Goal: Task Accomplishment & Management: Manage account settings

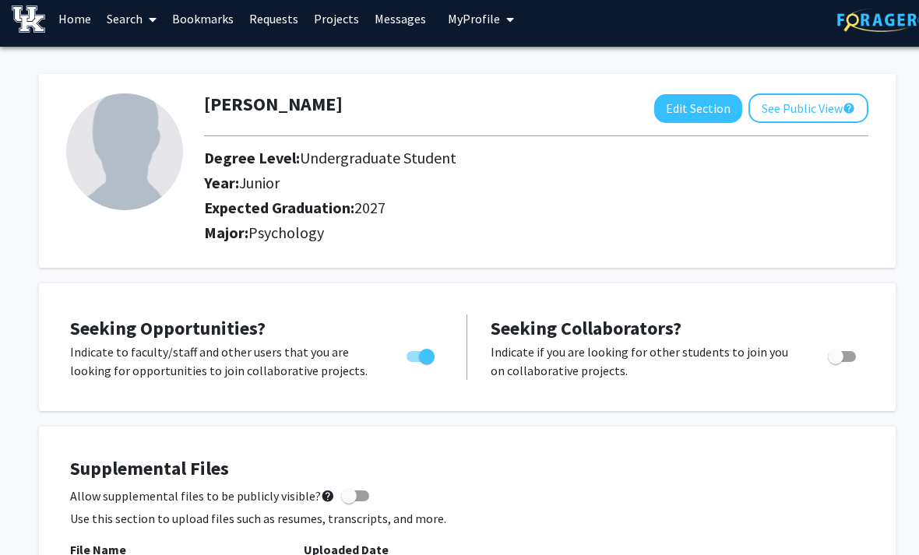
scroll to position [5, 0]
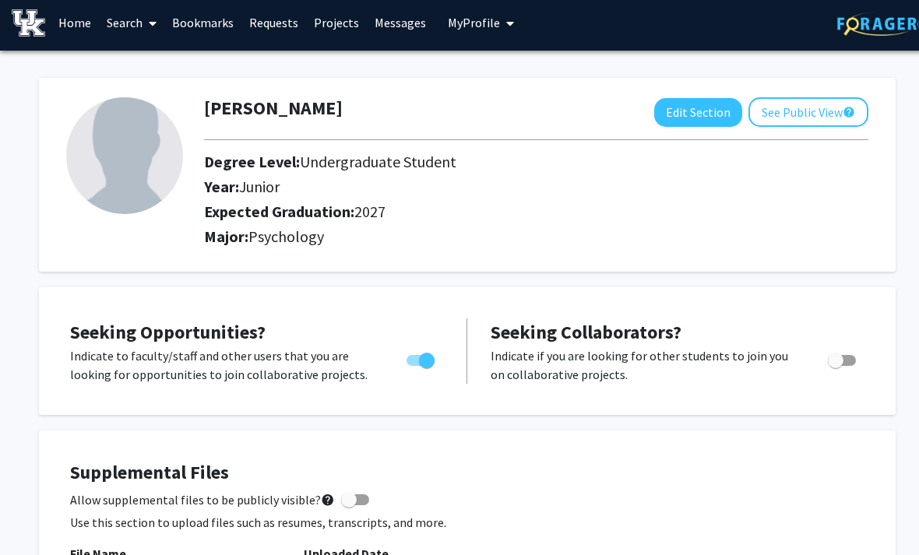
click at [827, 113] on button "See Public View help" at bounding box center [808, 113] width 120 height 30
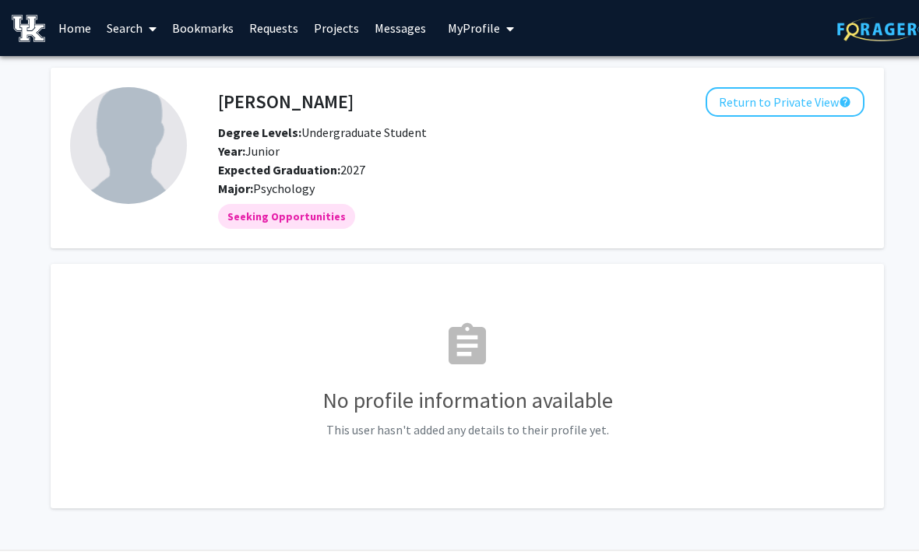
click at [836, 100] on button "Return to Private View help" at bounding box center [785, 102] width 159 height 30
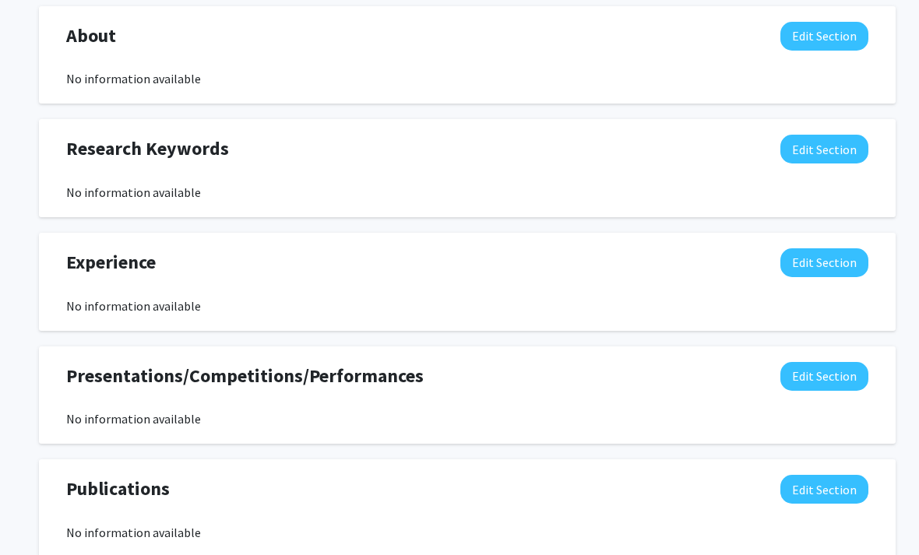
scroll to position [695, 0]
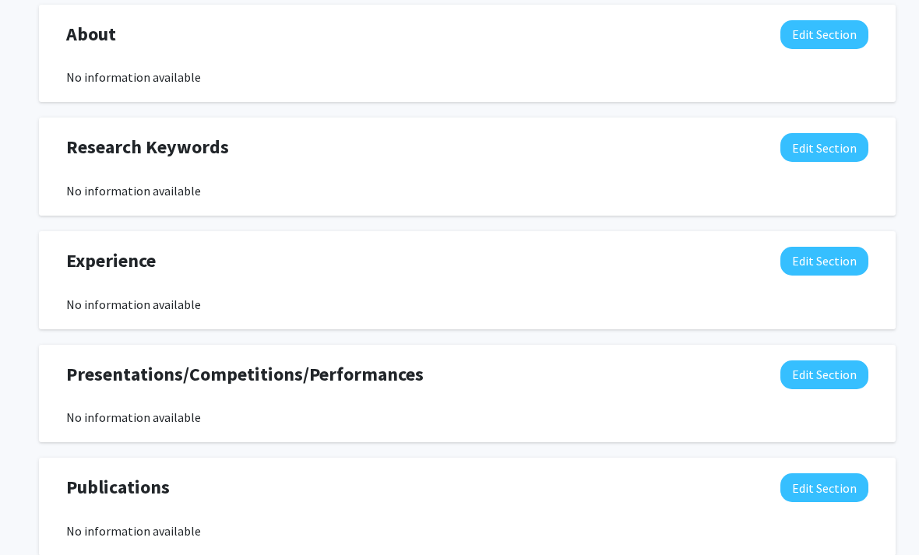
click at [831, 147] on button "Edit Section" at bounding box center [824, 147] width 88 height 29
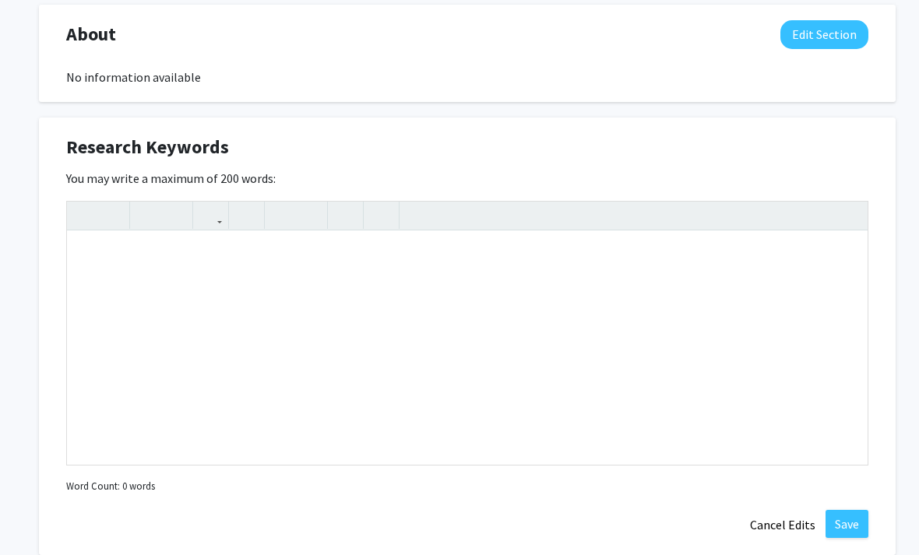
click at [789, 527] on button "Cancel Edits" at bounding box center [783, 525] width 86 height 30
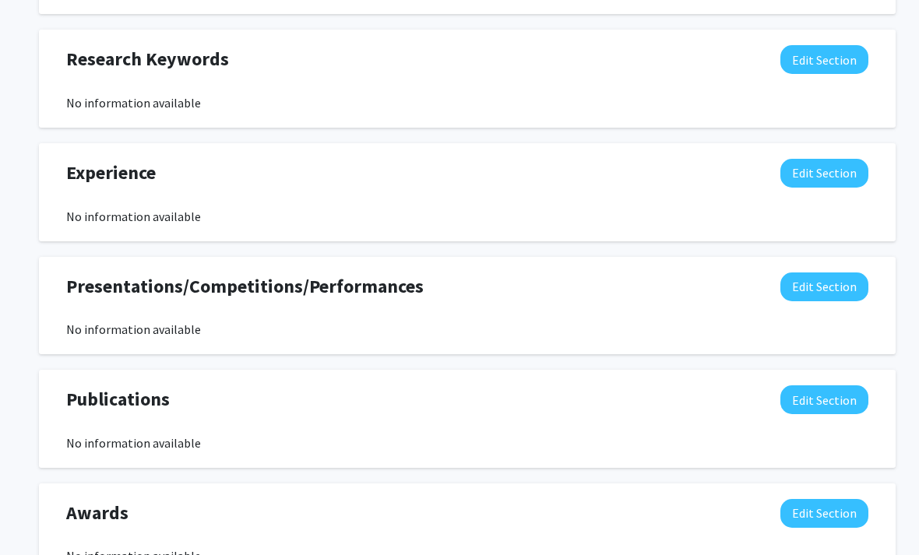
scroll to position [854, 0]
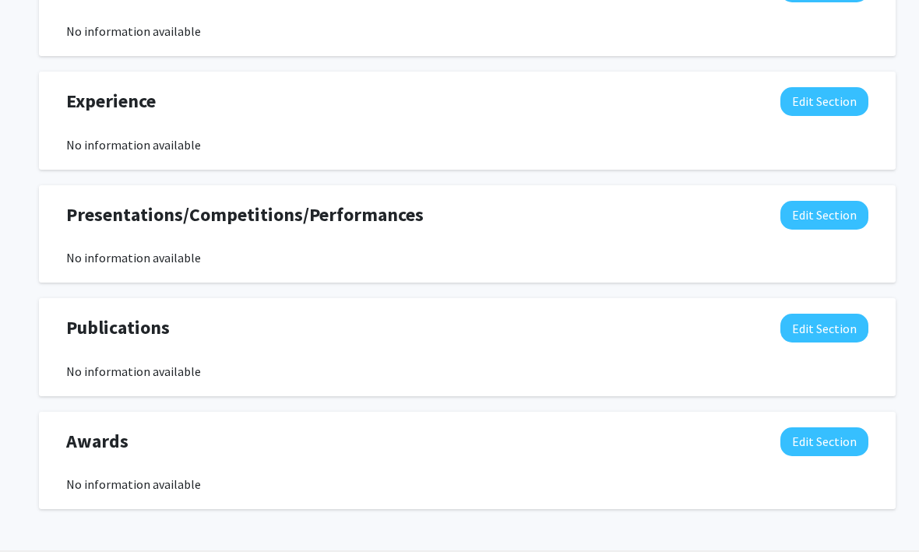
click at [829, 449] on button "Edit Section" at bounding box center [824, 442] width 88 height 29
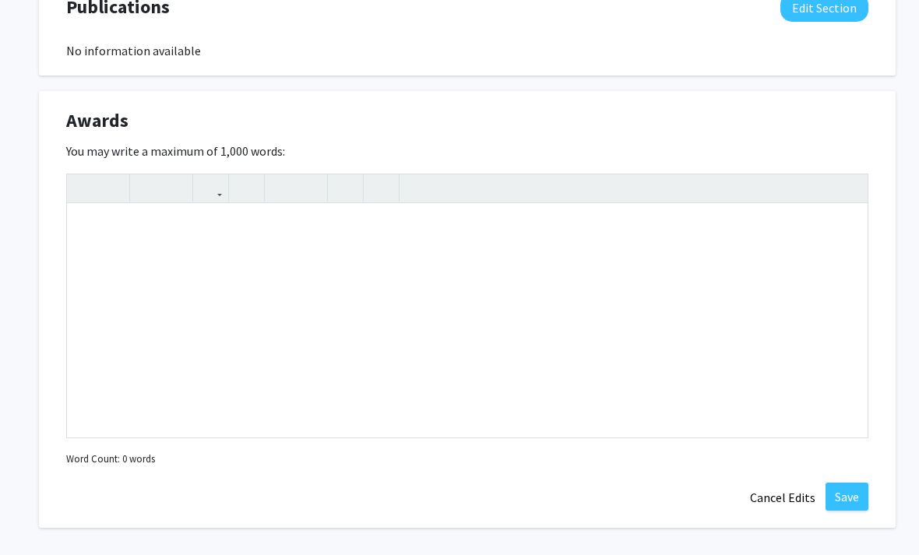
scroll to position [1194, 0]
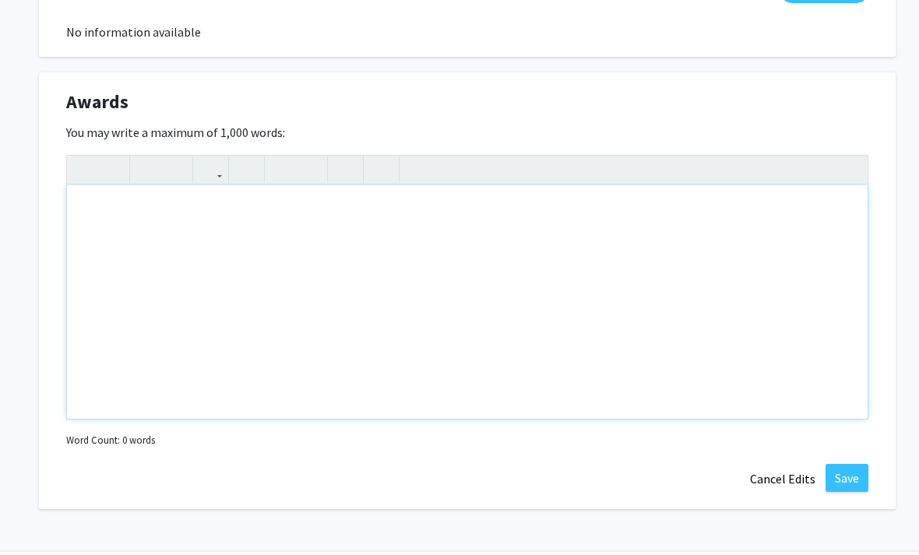
click at [154, 279] on div "Note to users with screen readers: Please deactivate our accessibility plugin f…" at bounding box center [467, 302] width 801 height 234
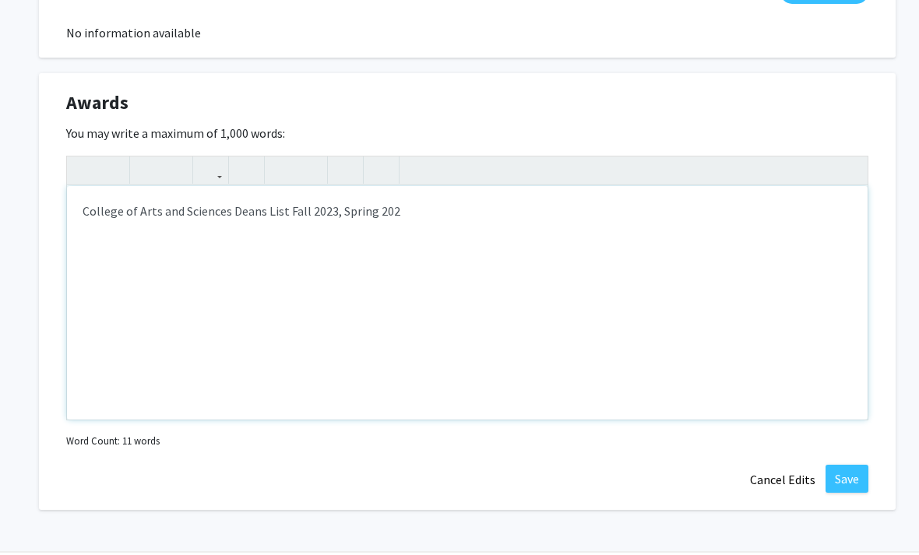
type textarea "College of Arts and Sciences Deans List Fall 2023, Spring 2025"
click at [332, 212] on div "College of Arts and Sciences Deans List Fall 2023, Spring 2025" at bounding box center [467, 302] width 801 height 234
click at [855, 473] on button "Save" at bounding box center [847, 478] width 43 height 28
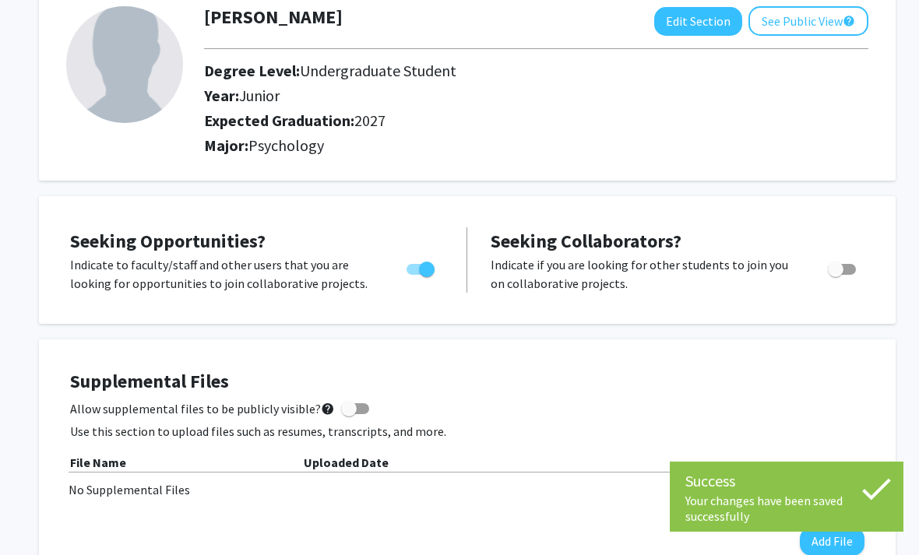
scroll to position [0, 0]
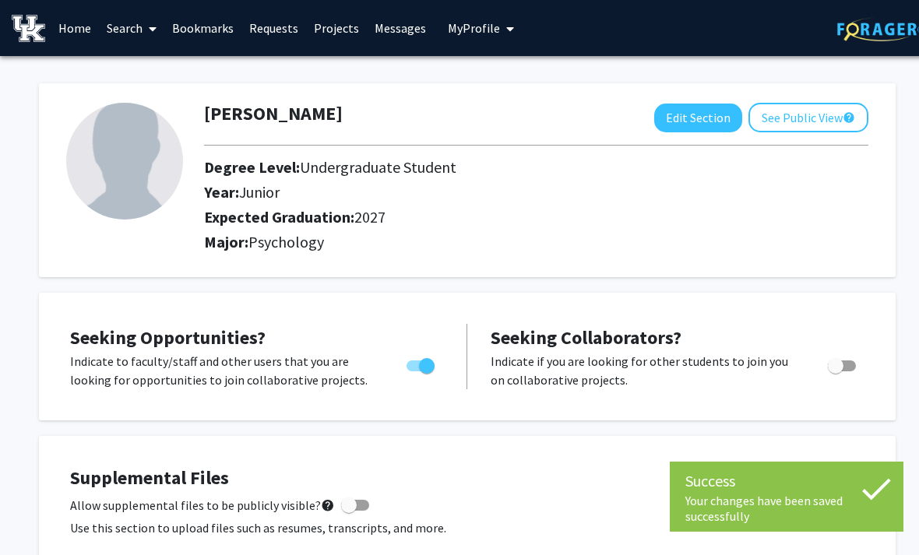
click at [851, 115] on mat-icon "help" at bounding box center [849, 117] width 12 height 19
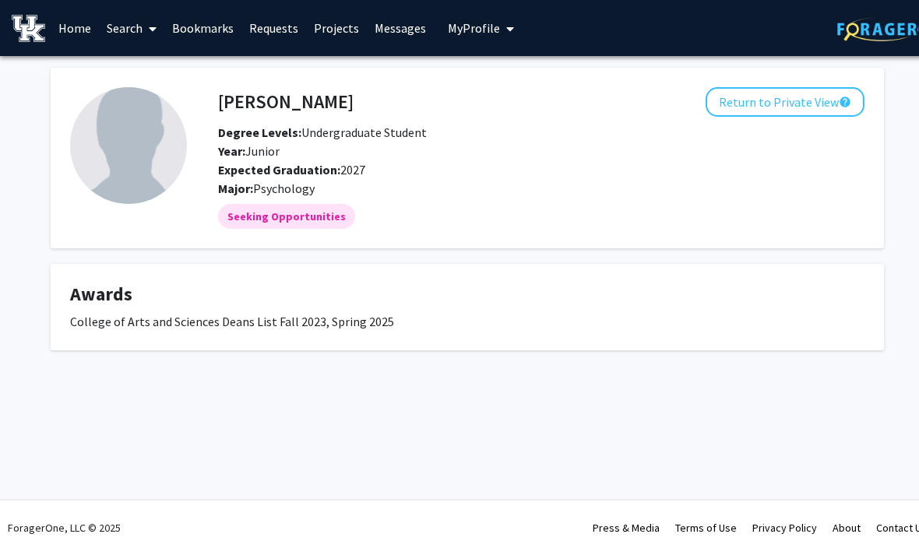
click at [842, 100] on mat-icon "help" at bounding box center [845, 102] width 12 height 19
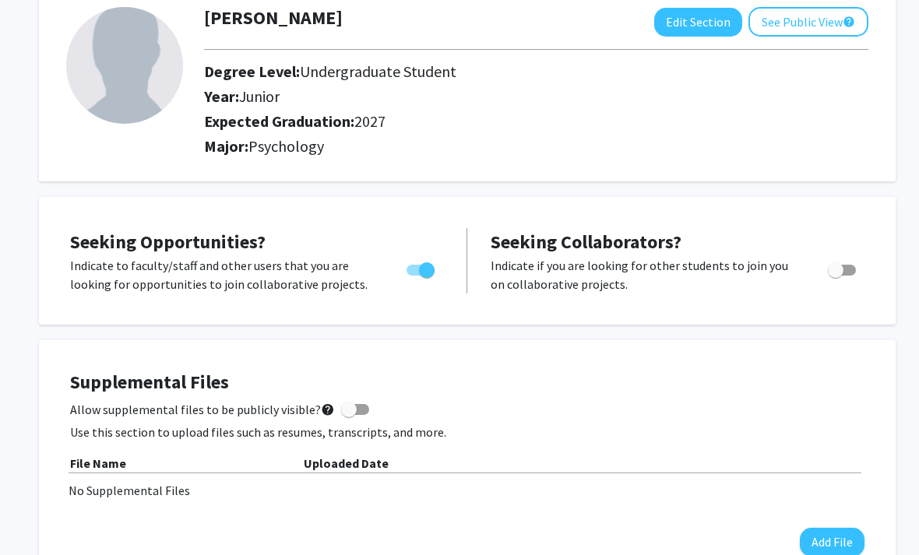
scroll to position [95, 0]
